Goal: Navigation & Orientation: Find specific page/section

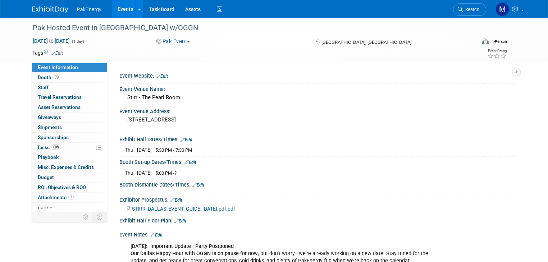
drag, startPoint x: 0, startPoint y: 0, endPoint x: 118, endPoint y: 6, distance: 118.5
click at [118, 6] on link "Events" at bounding box center [125, 9] width 26 height 18
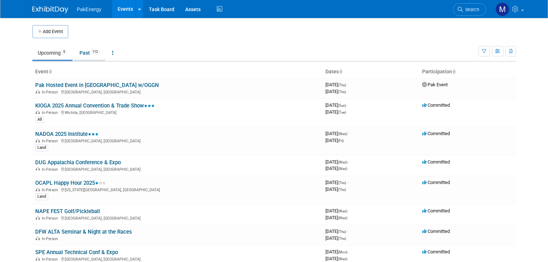
click at [80, 51] on link "Past 112" at bounding box center [89, 53] width 31 height 14
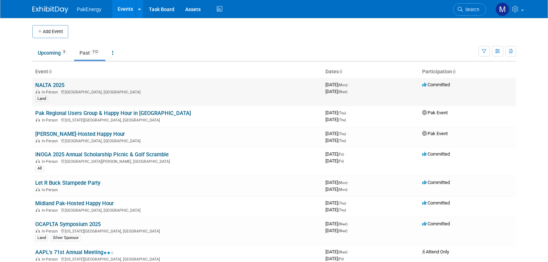
click at [47, 84] on link "NALTA 2025" at bounding box center [49, 85] width 29 height 6
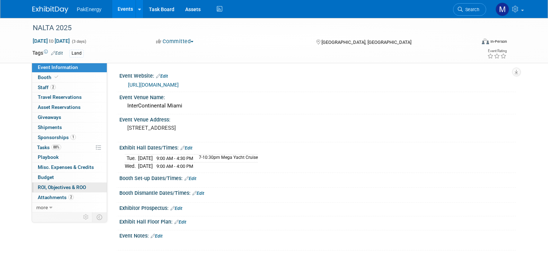
click at [55, 186] on span "ROI, Objectives & ROO 0" at bounding box center [62, 188] width 48 height 6
